Goal: Task Accomplishment & Management: Use online tool/utility

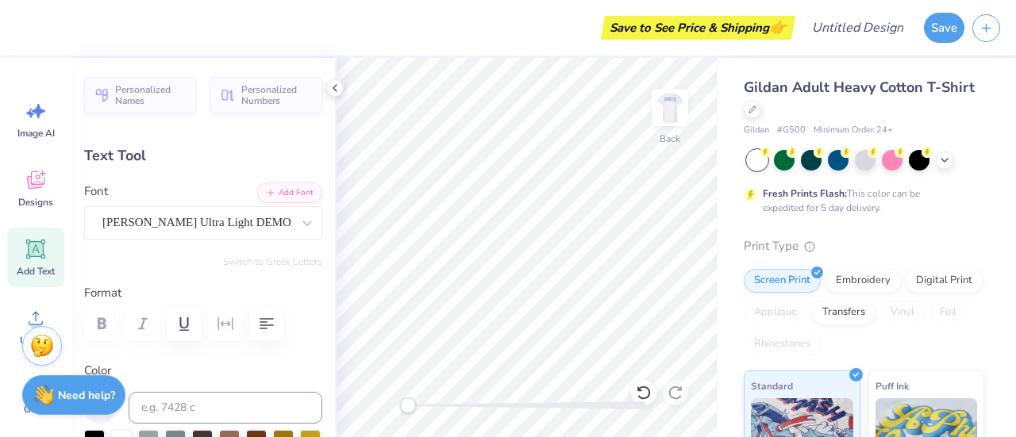
scroll to position [13, 2]
type textarea "FBig"
type input "6.74"
type textarea "Big"
type input "2.26"
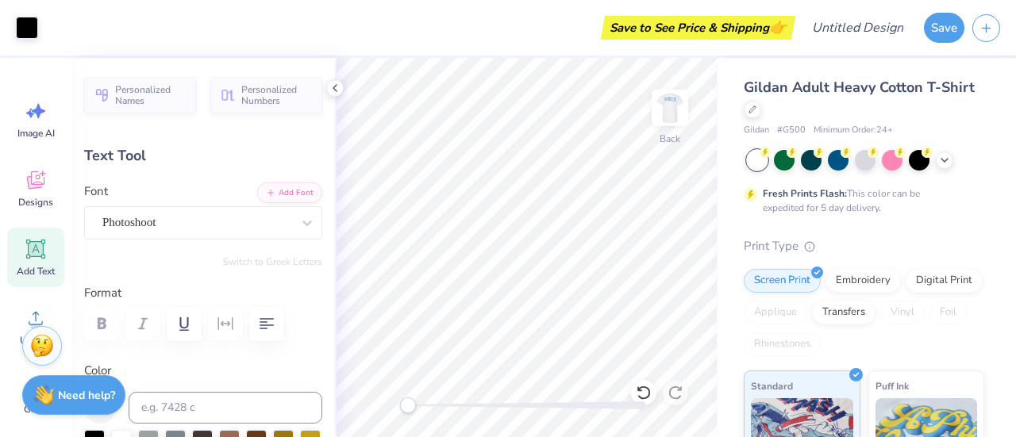
type input "0.72"
type input "4.59"
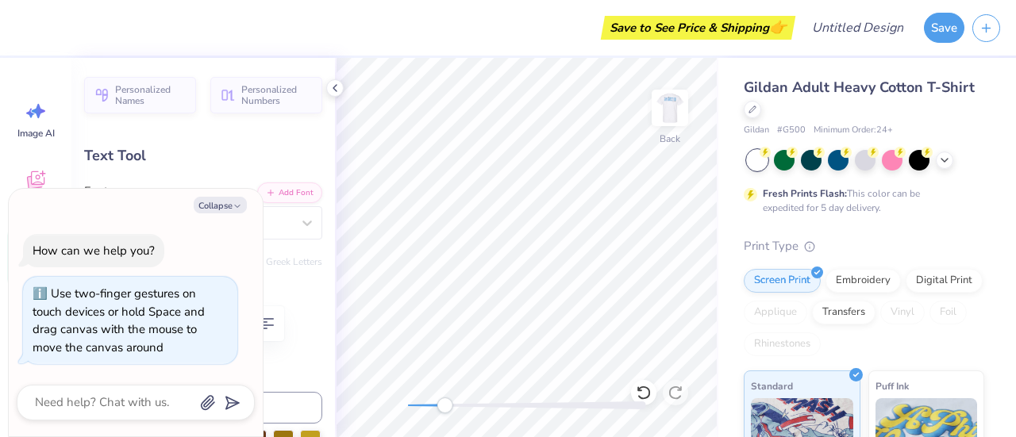
type textarea "x"
type textarea "Air Line"
type textarea "x"
type textarea "Air Lin"
type textarea "x"
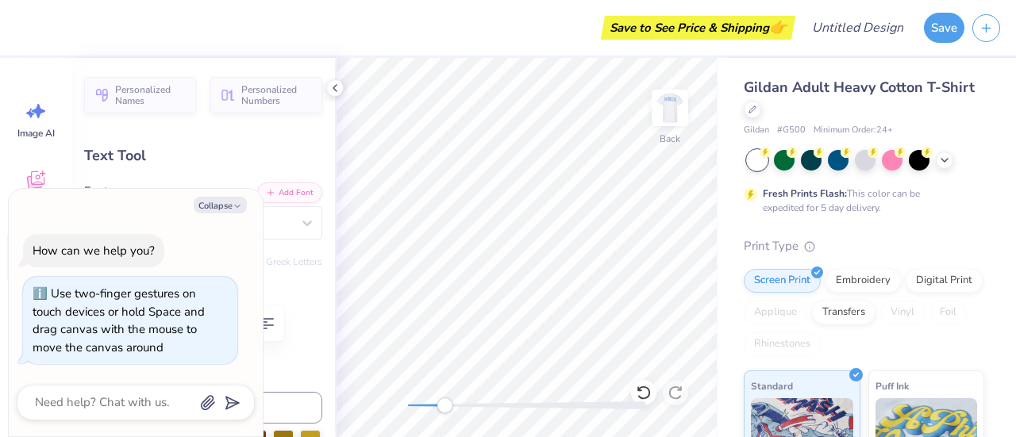
type textarea "Air Li"
type textarea "x"
type textarea "Air L"
type textarea "x"
type textarea "Air"
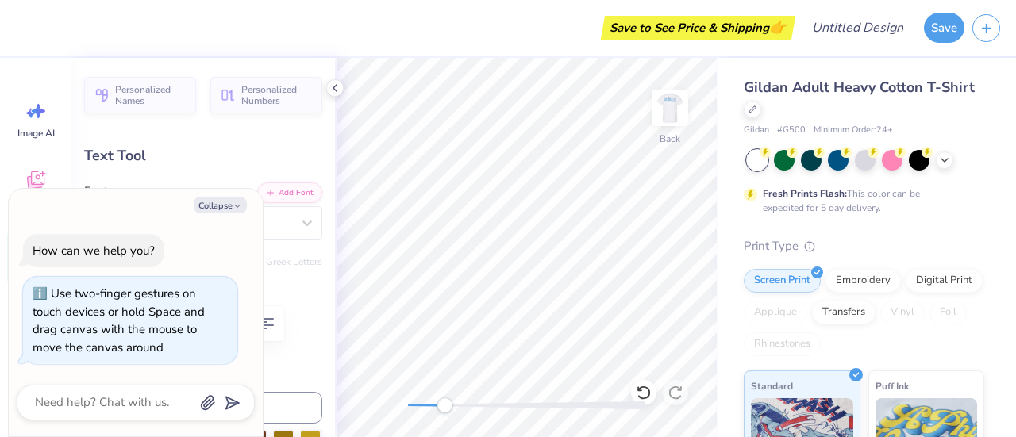
type textarea "x"
type textarea "Air"
type textarea "x"
type textarea "Ai"
type textarea "x"
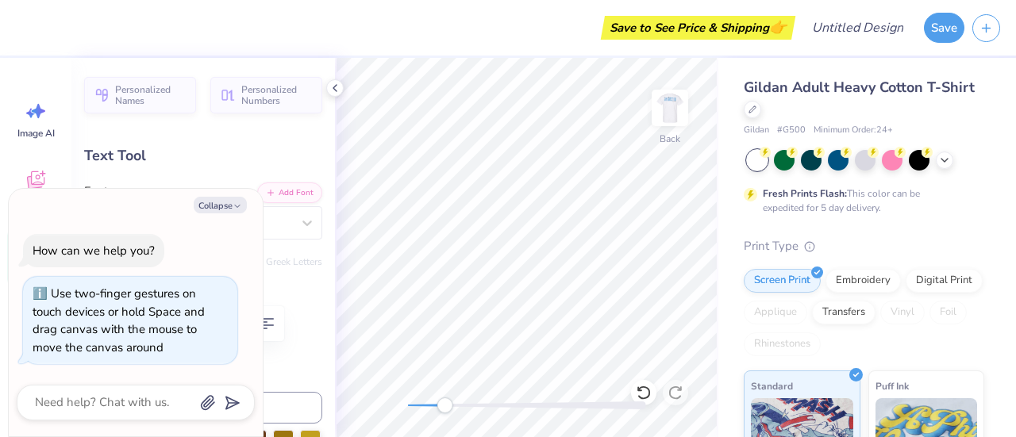
scroll to position [13, 2]
type textarea "A"
type textarea "x"
type textarea "F"
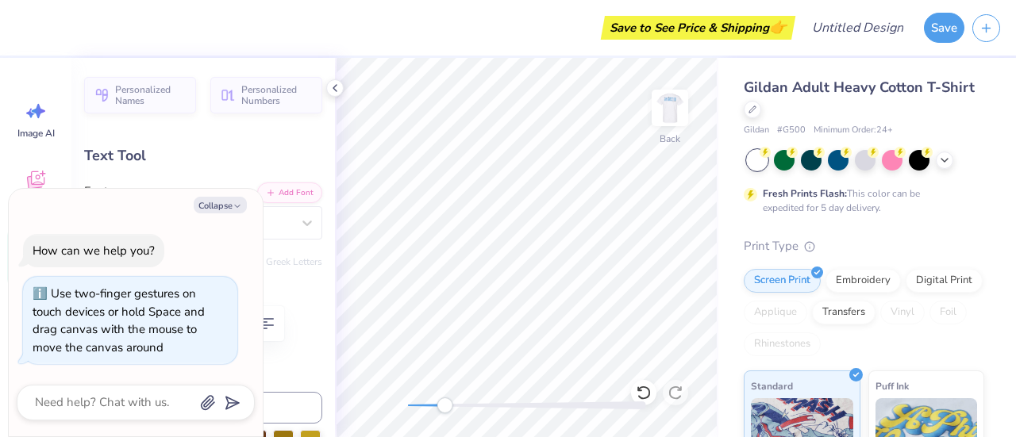
type textarea "x"
type textarea "Fl"
type textarea "x"
type textarea "Fly"
type textarea "x"
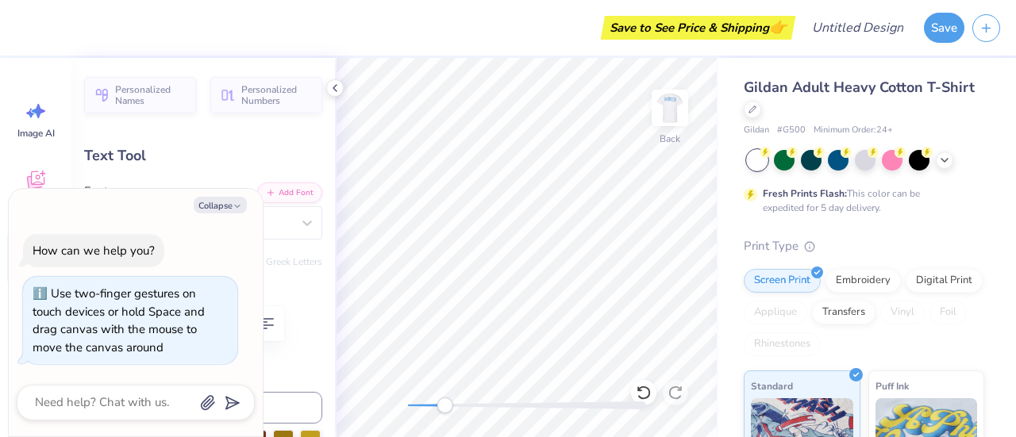
type textarea "Flye"
type textarea "x"
type textarea "Flyes"
type textarea "x"
type textarea "Flyest"
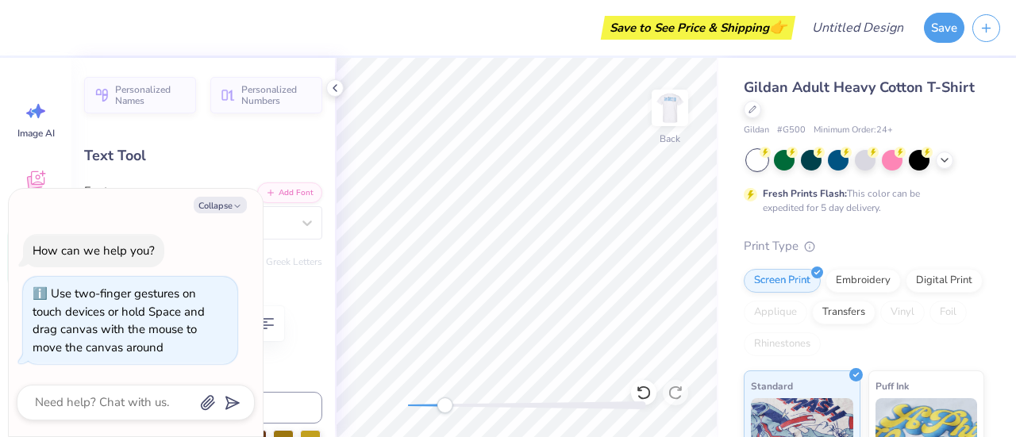
type textarea "x"
type textarea "Flyest"
type textarea "x"
type textarea "Flyest F"
type textarea "x"
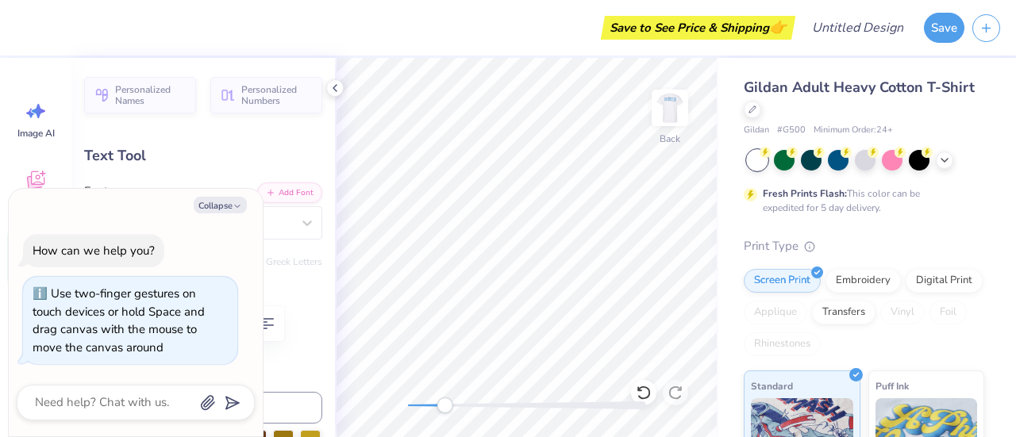
type textarea "Flyest Fa"
type textarea "x"
type textarea "Flyest Fam"
click at [756, 207] on div "Fresh Prints Flash: This color can be expedited for 5 day delivery." at bounding box center [851, 201] width 214 height 29
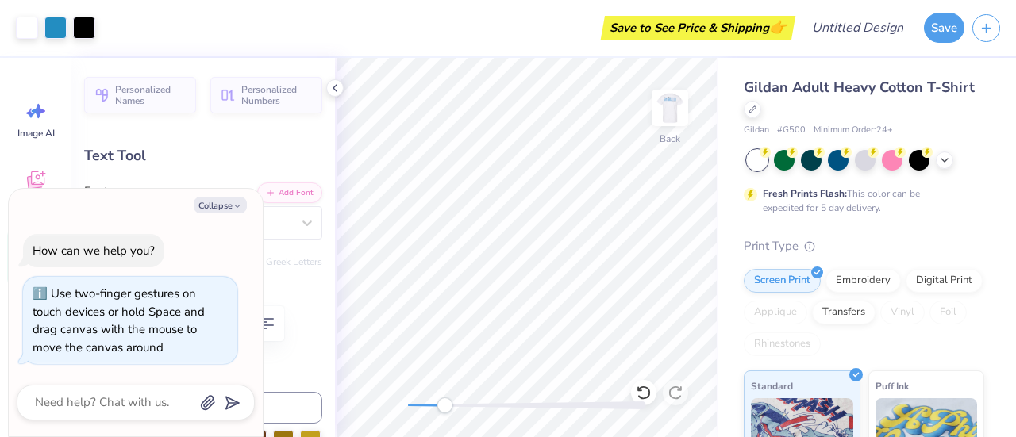
click at [252, 133] on div "Personalized Names Personalized Numbers Text Tool Add Font Font Photoshoot Swit…" at bounding box center [202, 247] width 263 height 379
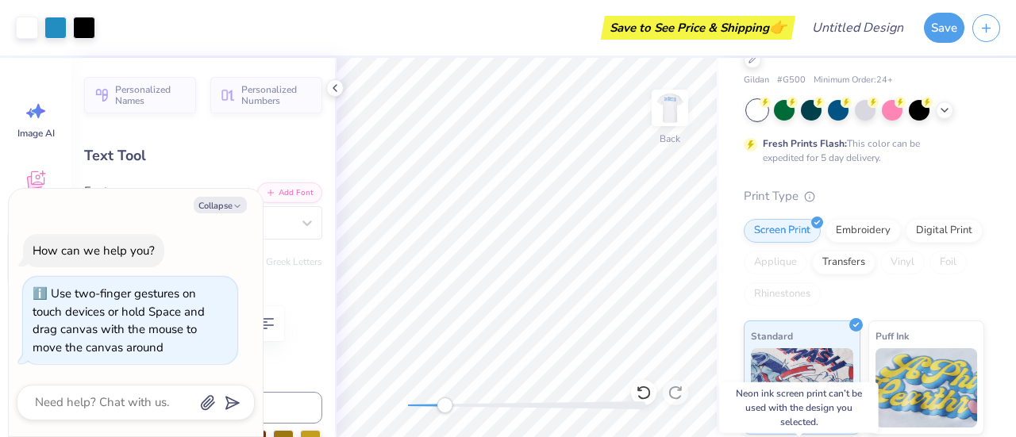
scroll to position [36, 0]
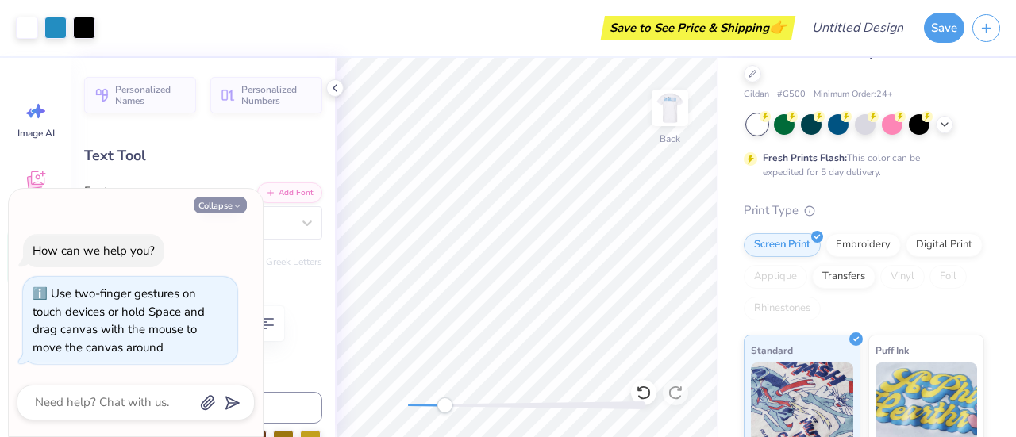
click at [239, 202] on icon "button" at bounding box center [238, 207] width 10 height 10
type textarea "x"
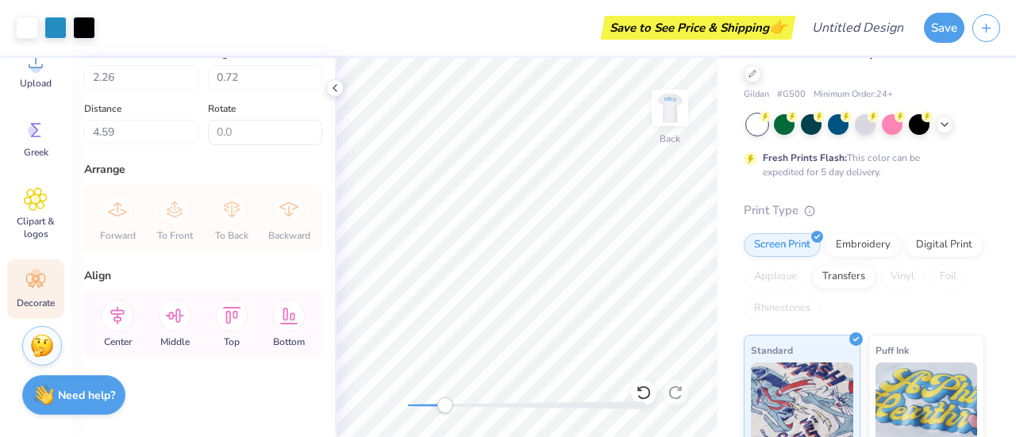
scroll to position [0, 0]
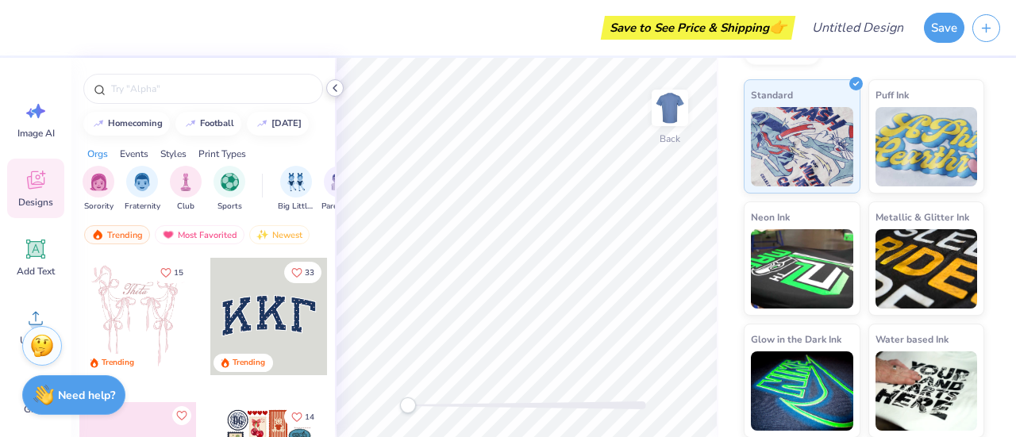
click at [337, 90] on icon at bounding box center [335, 88] width 13 height 13
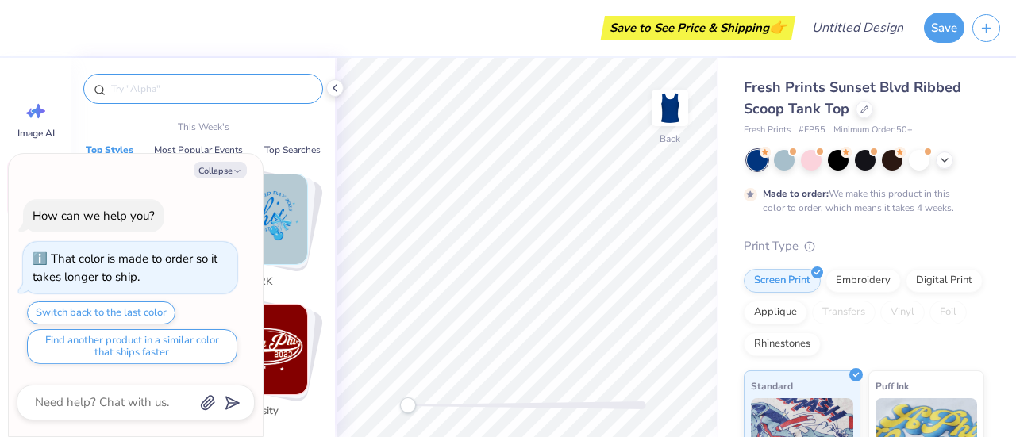
click at [238, 81] on input "text" at bounding box center [211, 89] width 203 height 16
click at [237, 172] on icon "button" at bounding box center [238, 172] width 10 height 10
type textarea "x"
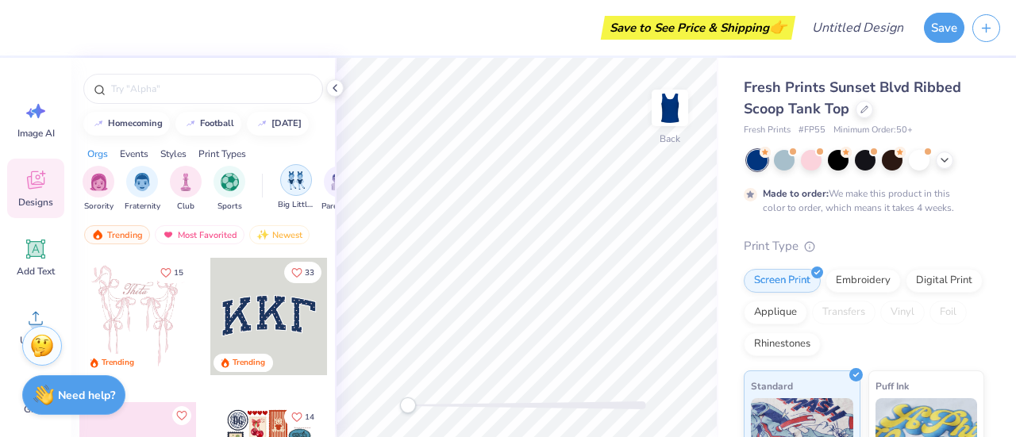
click at [294, 182] on img "filter for Big Little Reveal" at bounding box center [295, 180] width 17 height 18
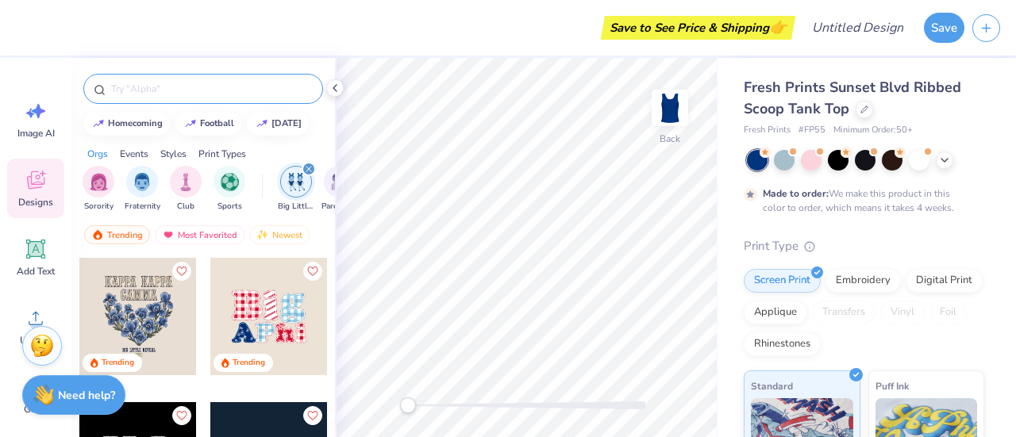
click at [203, 84] on input "text" at bounding box center [211, 89] width 203 height 16
type input "p"
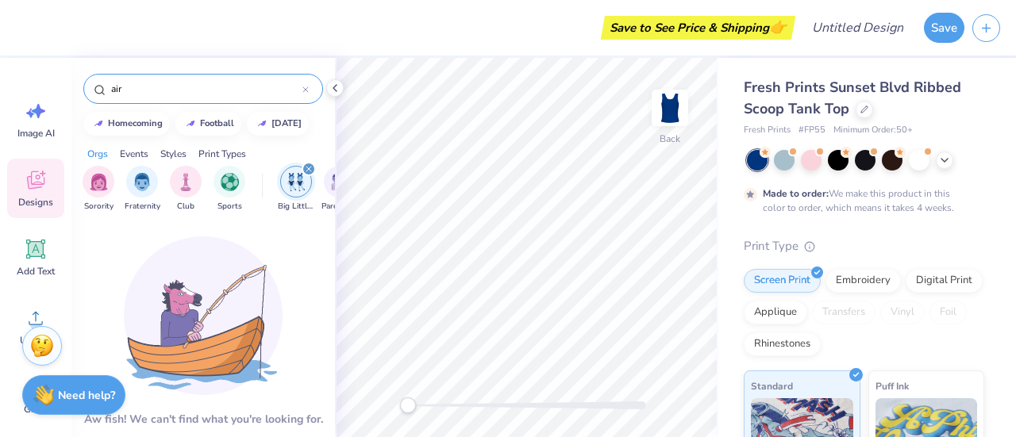
click at [160, 83] on input "air" at bounding box center [206, 89] width 193 height 16
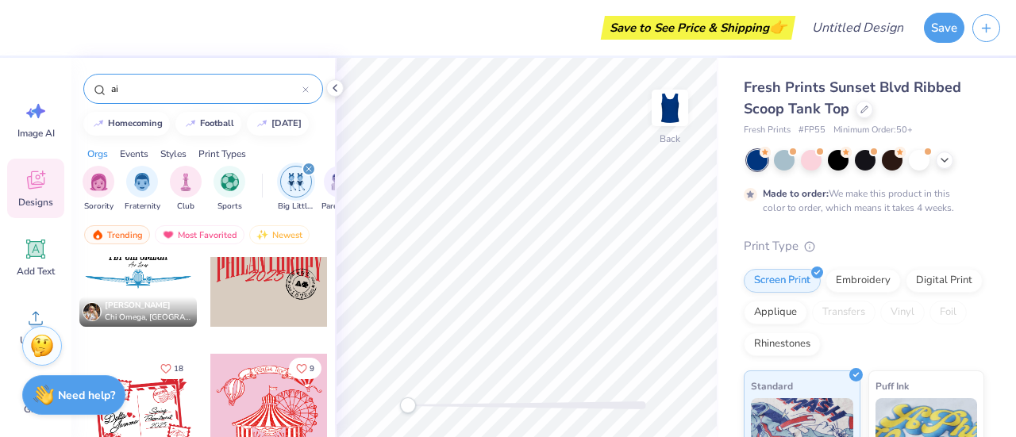
scroll to position [692, 0]
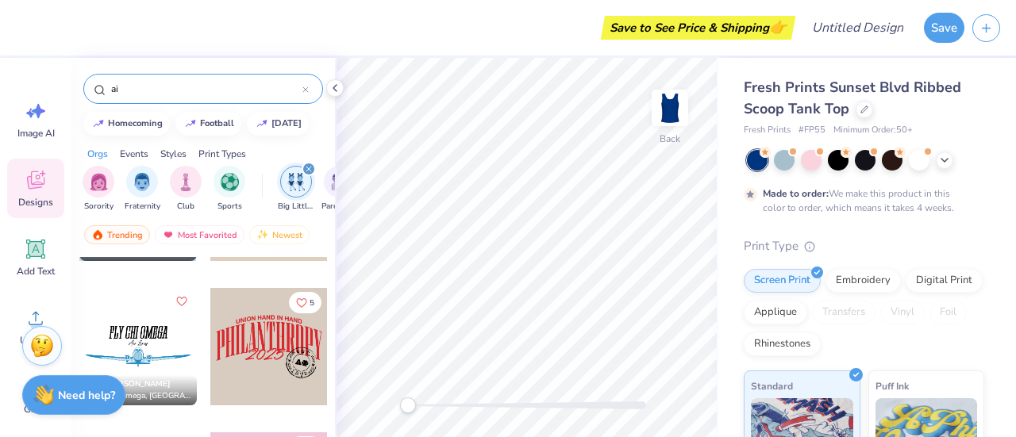
type input "ai"
click at [138, 344] on div at bounding box center [137, 346] width 117 height 117
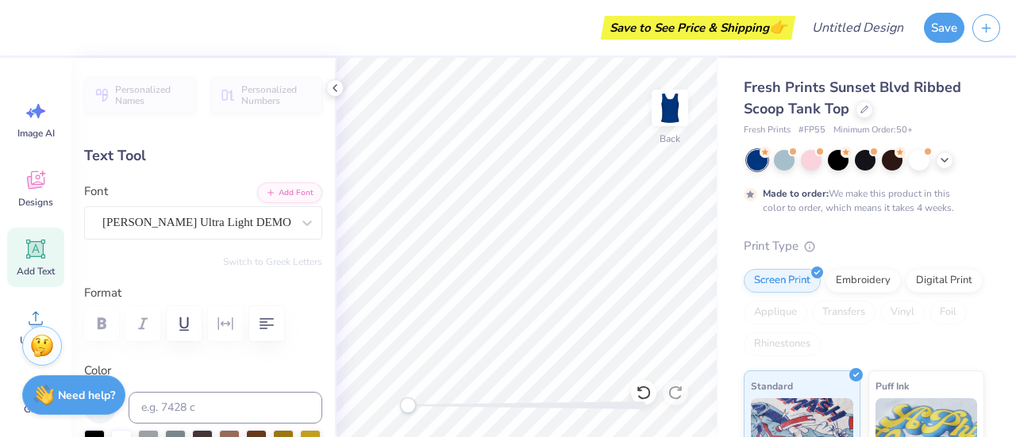
scroll to position [173, 0]
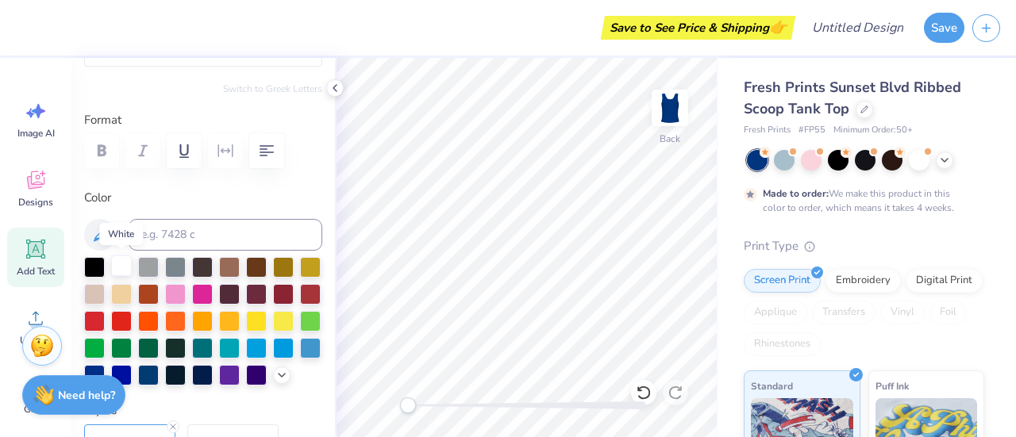
click at [125, 263] on div at bounding box center [121, 266] width 21 height 21
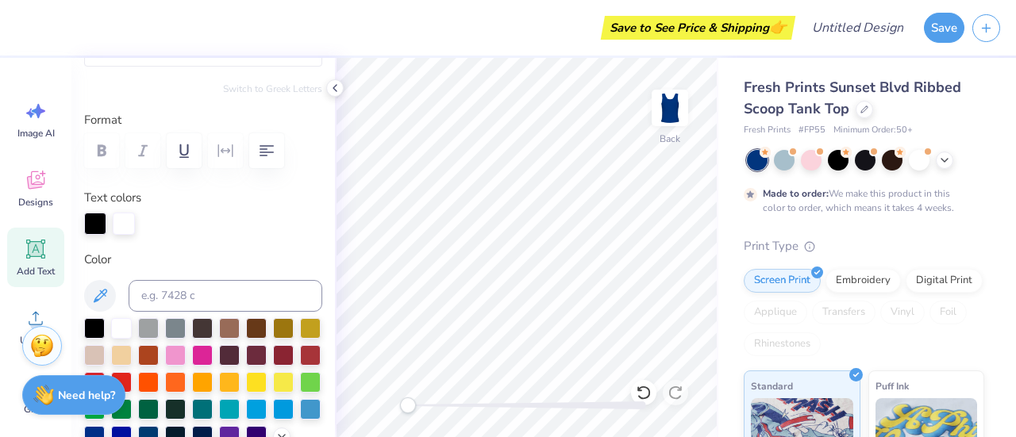
scroll to position [13, 2]
click at [124, 324] on div at bounding box center [121, 327] width 21 height 21
type textarea "FBig"
type input "4.24"
type textarea "Big"
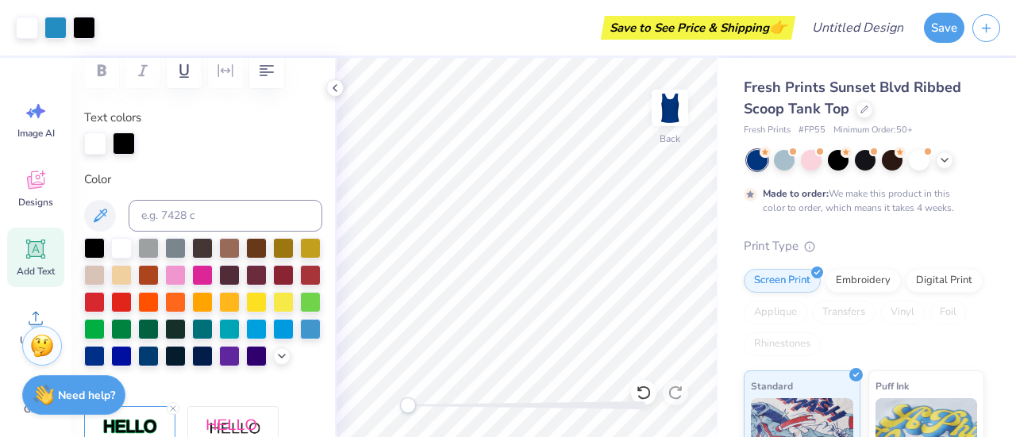
scroll to position [273, 0]
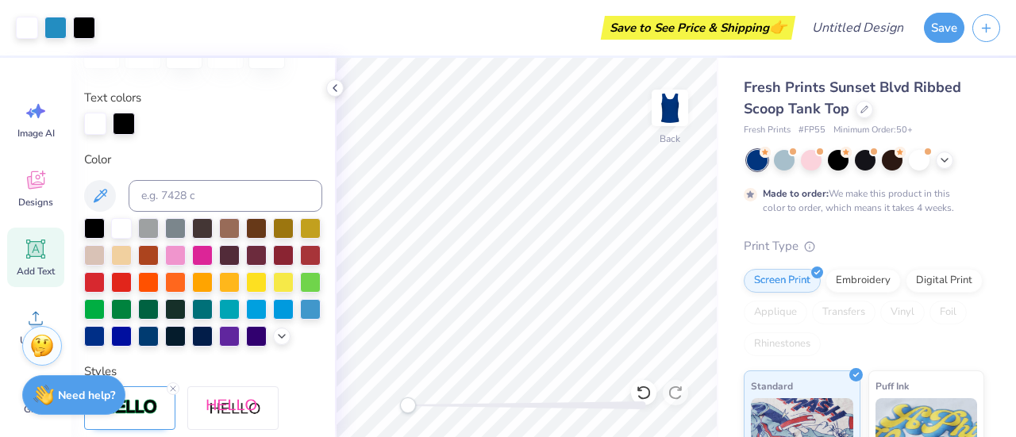
click at [709, 36] on div "Save to See Price & Shipping 👉" at bounding box center [698, 28] width 187 height 24
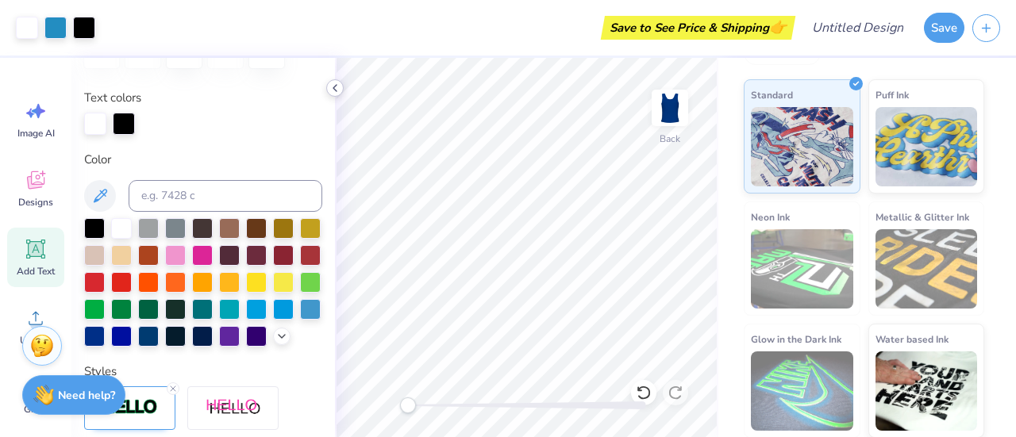
click at [337, 88] on icon at bounding box center [335, 88] width 13 height 13
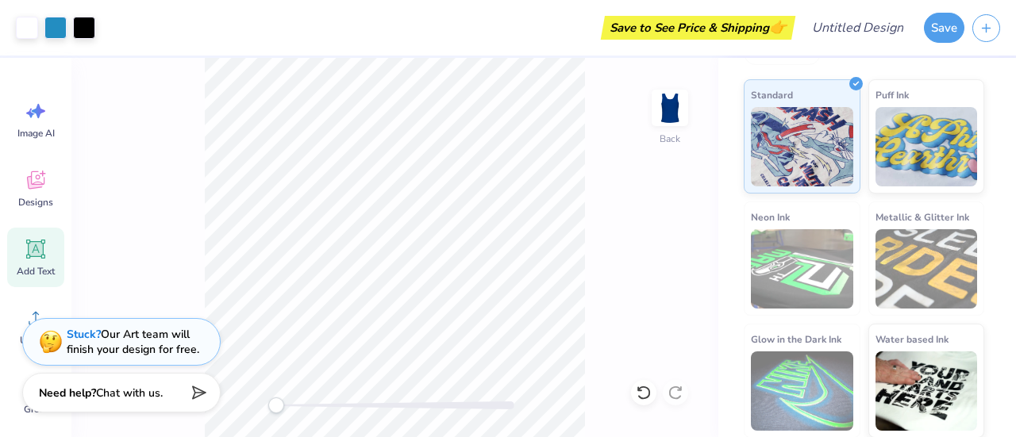
click at [26, 408] on div "Need help? Chat with us." at bounding box center [121, 395] width 198 height 40
click at [29, 410] on div "Need help? Chat with us." at bounding box center [121, 395] width 198 height 40
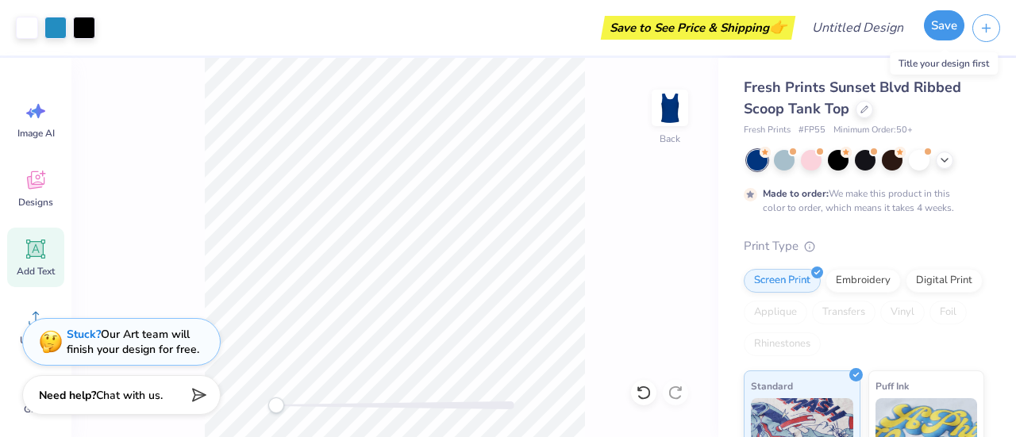
click at [937, 29] on button "Save" at bounding box center [944, 25] width 40 height 30
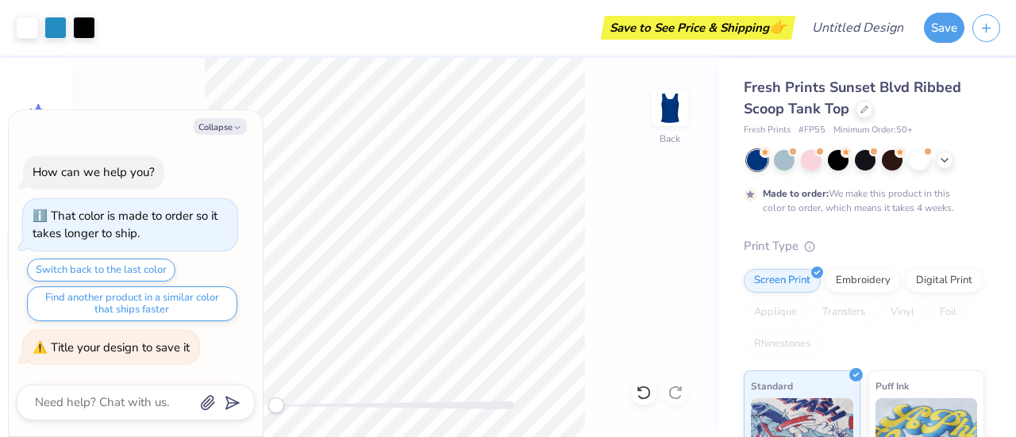
click at [154, 77] on div "Back" at bounding box center [394, 247] width 647 height 379
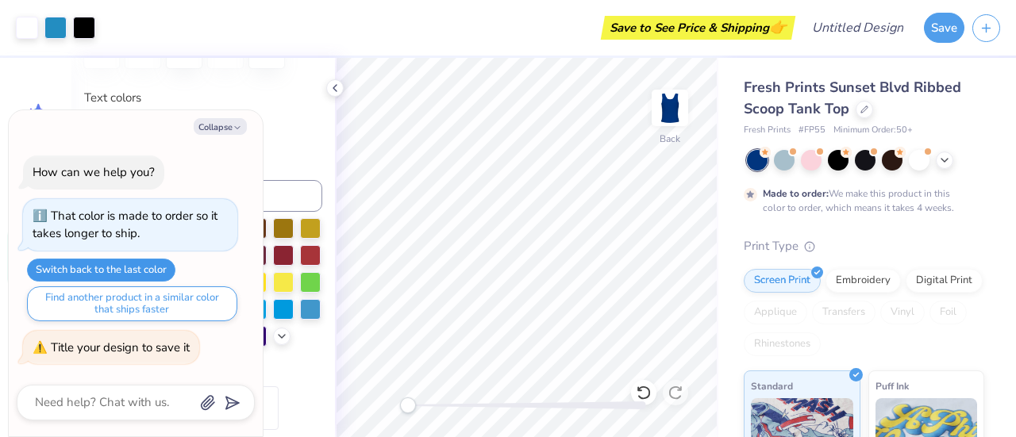
click at [125, 274] on button "Switch back to the last color" at bounding box center [101, 270] width 148 height 23
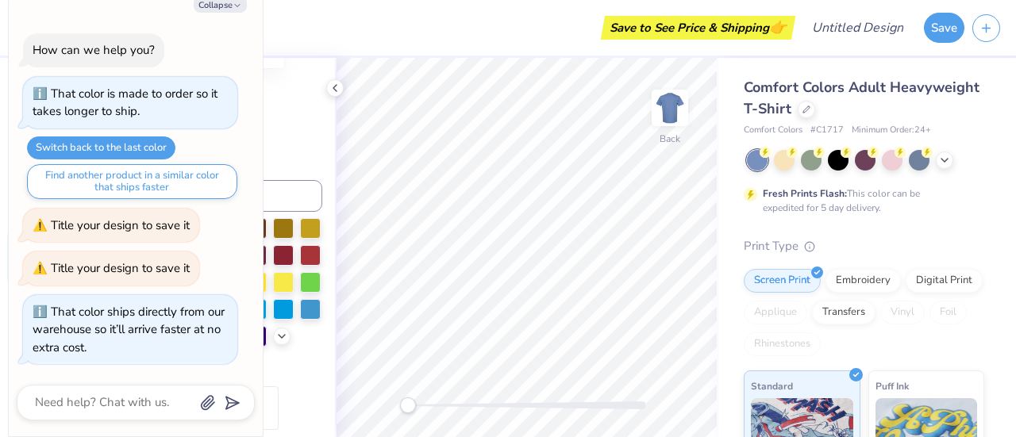
type textarea "x"
type input "9.93"
type textarea "x"
type input "1.89"
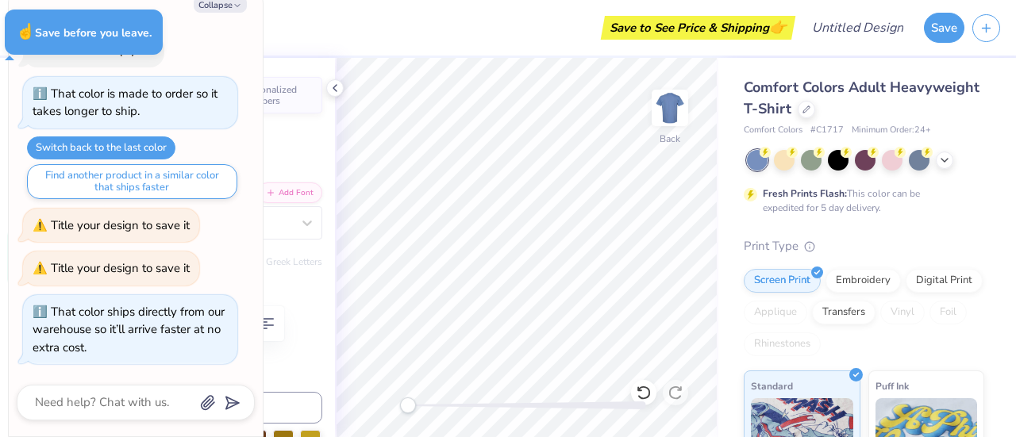
type textarea "x"
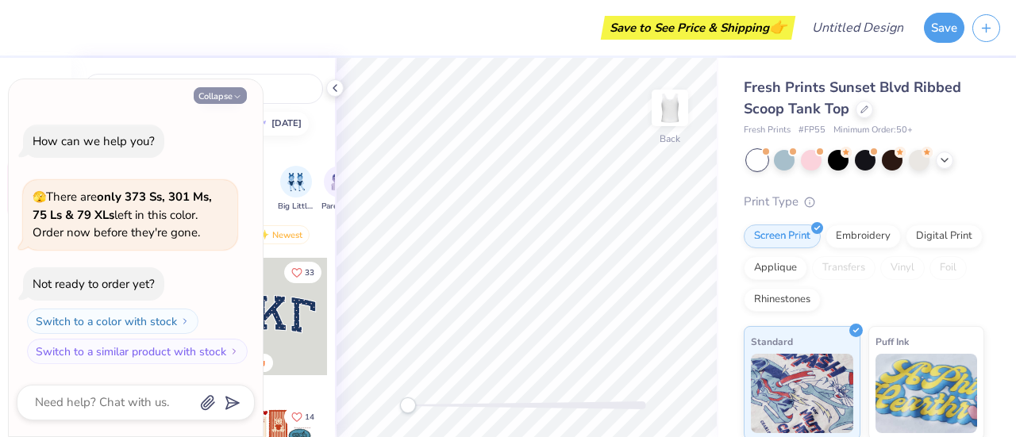
click at [230, 94] on button "Collapse" at bounding box center [220, 95] width 53 height 17
type textarea "x"
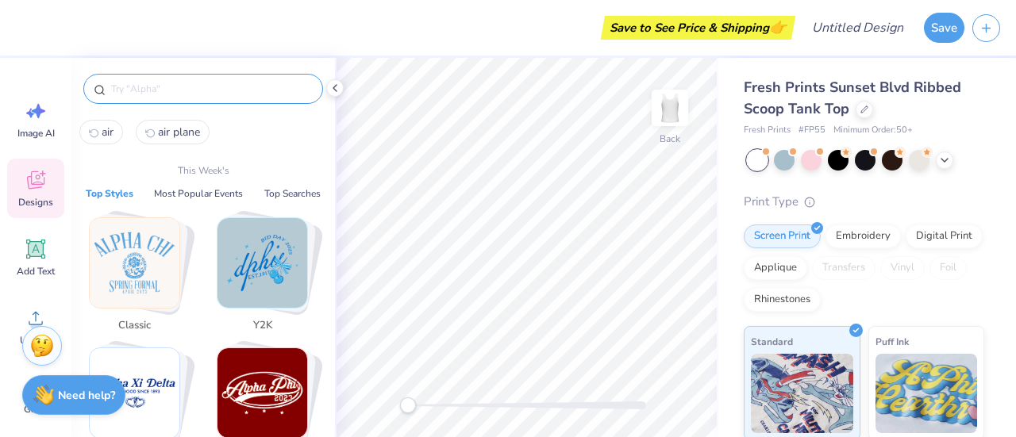
click at [217, 81] on input "text" at bounding box center [211, 89] width 203 height 16
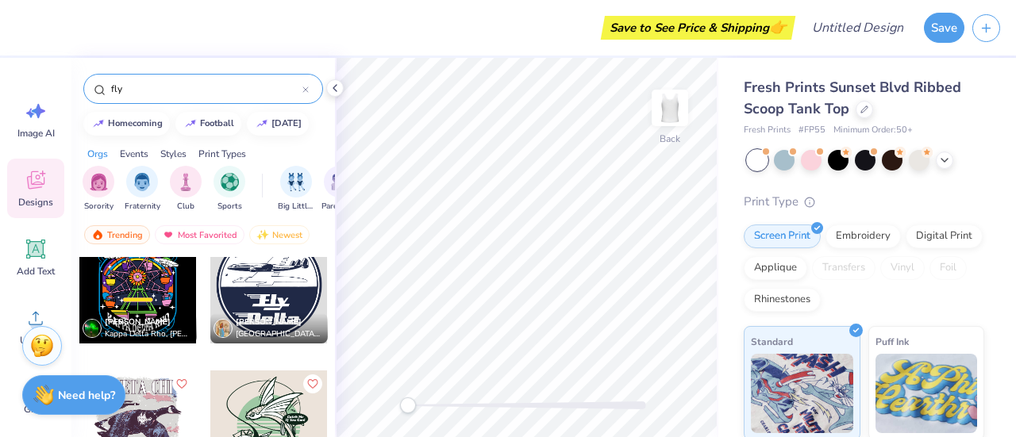
scroll to position [260, 0]
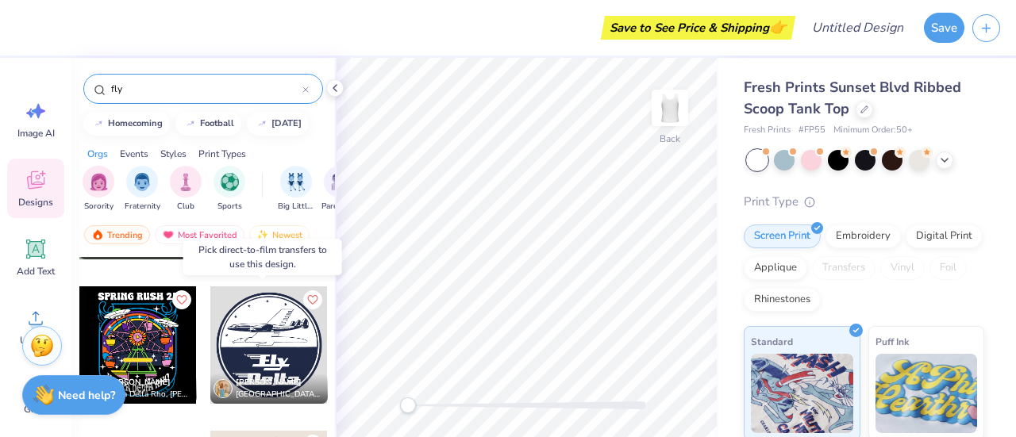
type input "fly"
click at [249, 338] on div at bounding box center [268, 345] width 117 height 117
click at [249, 338] on div at bounding box center [151, 345] width 352 height 117
click at [249, 338] on div at bounding box center [268, 345] width 117 height 117
click at [271, 374] on div "[PERSON_NAME] [GEOGRAPHIC_DATA], [GEOGRAPHIC_DATA][US_STATE]" at bounding box center [268, 389] width 117 height 30
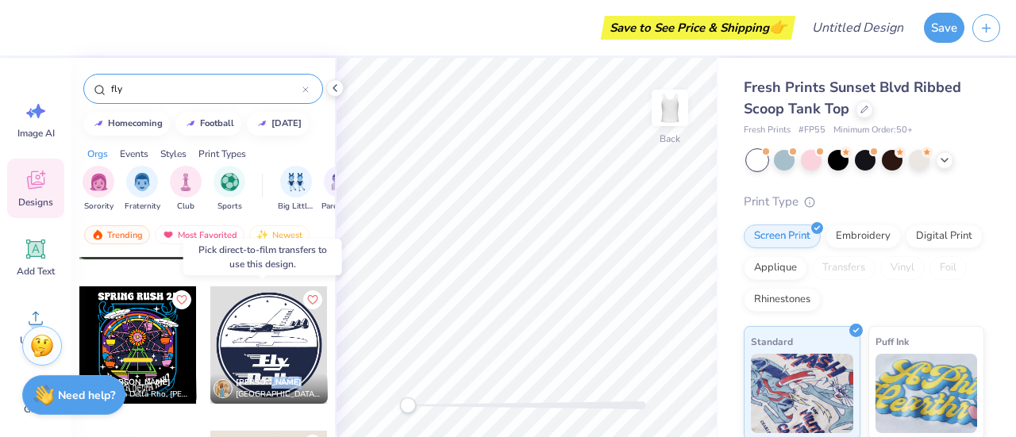
click at [271, 374] on div "[PERSON_NAME] [GEOGRAPHIC_DATA], [GEOGRAPHIC_DATA][US_STATE]" at bounding box center [268, 389] width 117 height 30
click at [263, 348] on div at bounding box center [268, 345] width 117 height 117
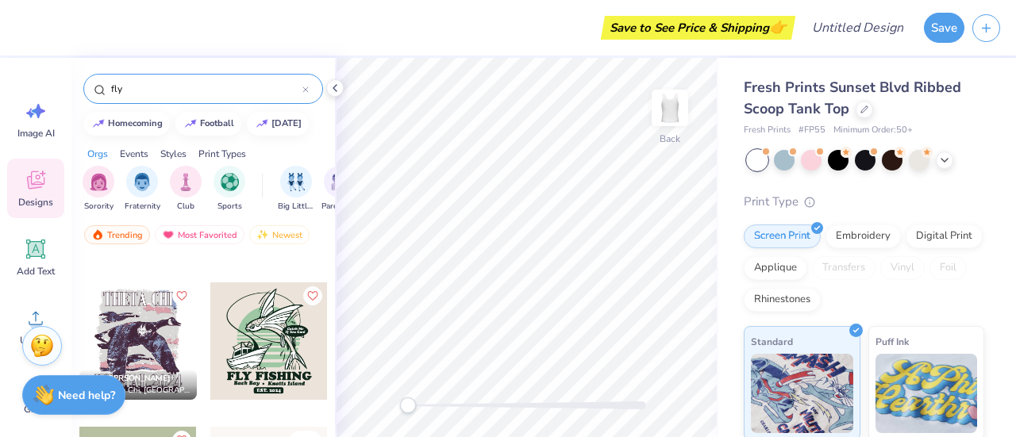
scroll to position [427, 0]
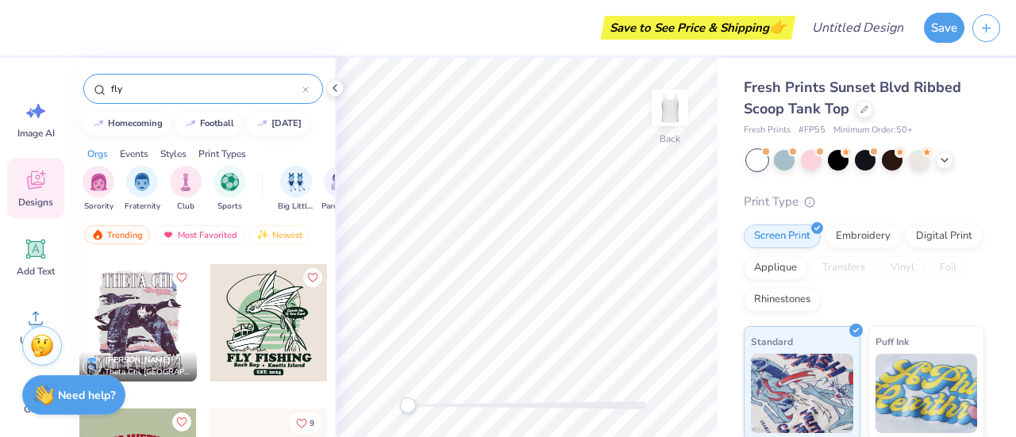
click at [232, 98] on div "fly" at bounding box center [203, 89] width 240 height 30
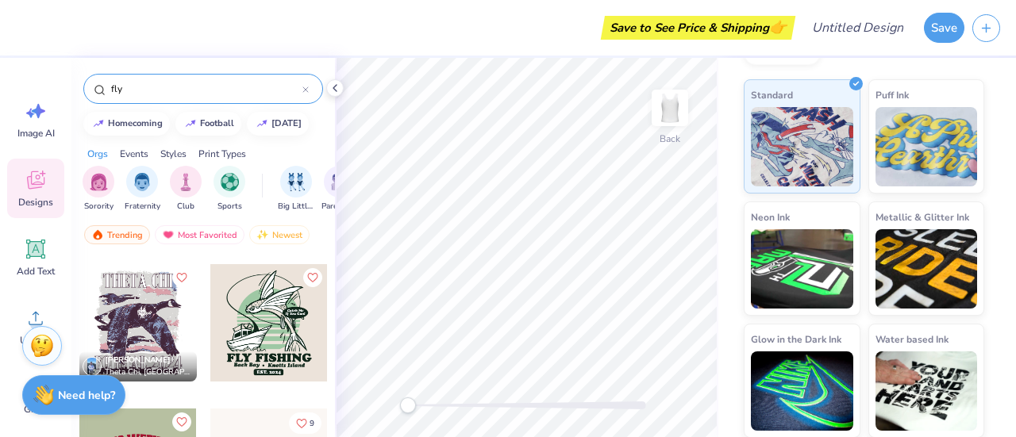
scroll to position [771, 0]
